Goal: Information Seeking & Learning: Learn about a topic

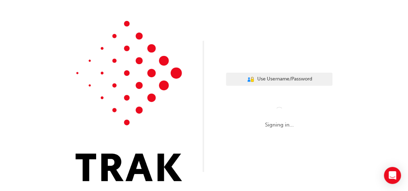
scroll to position [22, 0]
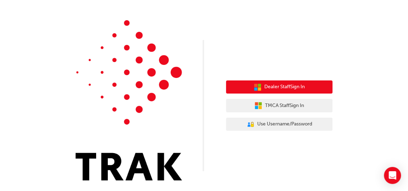
click at [271, 82] on button "Dealer Staff Sign In" at bounding box center [279, 87] width 106 height 13
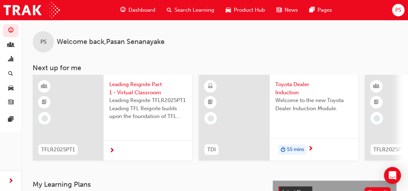
click at [215, 37] on div "PS Welcome back , [PERSON_NAME]" at bounding box center [214, 36] width 387 height 33
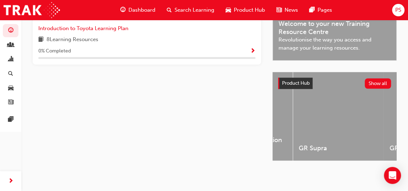
scroll to position [0, 868]
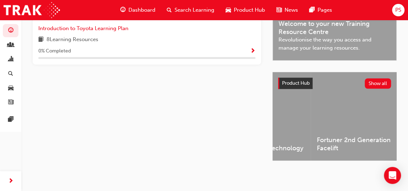
click at [378, 162] on div "Latest News Show all Welcome to your new Training Resource Centre Revolutionise…" at bounding box center [335, 64] width 124 height 220
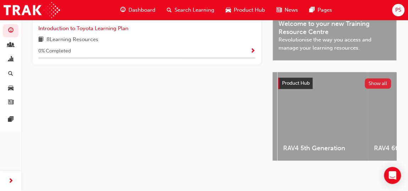
click at [375, 83] on button "Show all" at bounding box center [378, 83] width 27 height 10
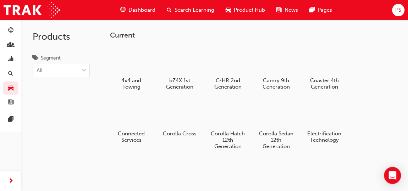
click at [144, 9] on span "Dashboard" at bounding box center [141, 10] width 27 height 8
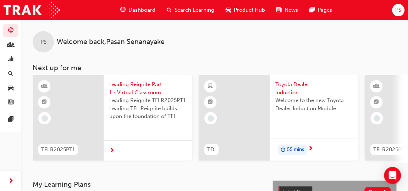
click at [113, 153] on span "next-icon" at bounding box center [111, 151] width 5 height 6
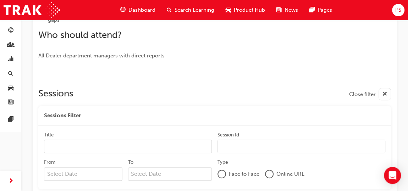
scroll to position [258, 0]
